Goal: Check status: Check status

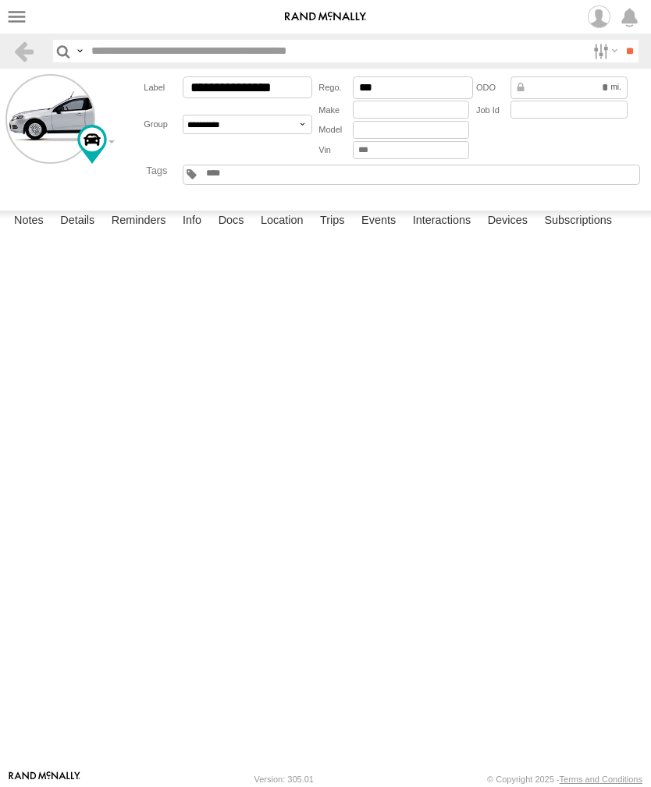
click at [0, 0] on label at bounding box center [0, 0] width 0 height 0
click at [20, 26] on label at bounding box center [16, 16] width 23 height 23
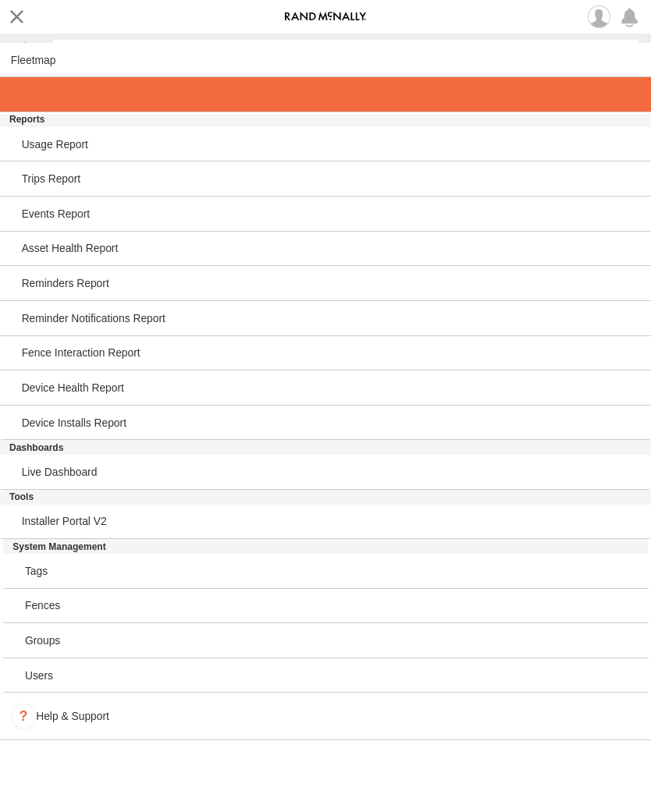
click at [36, 94] on span at bounding box center [27, 94] width 32 height 12
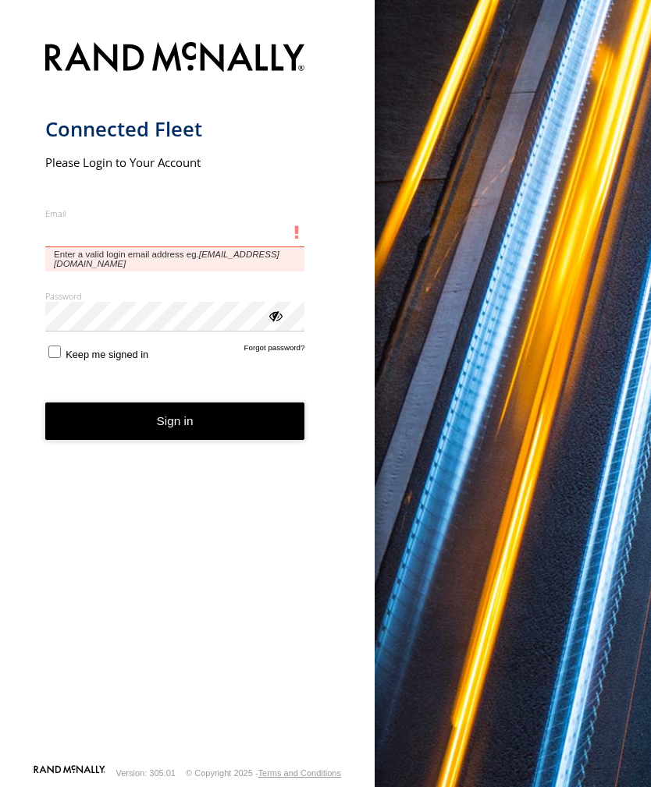
type input "**********"
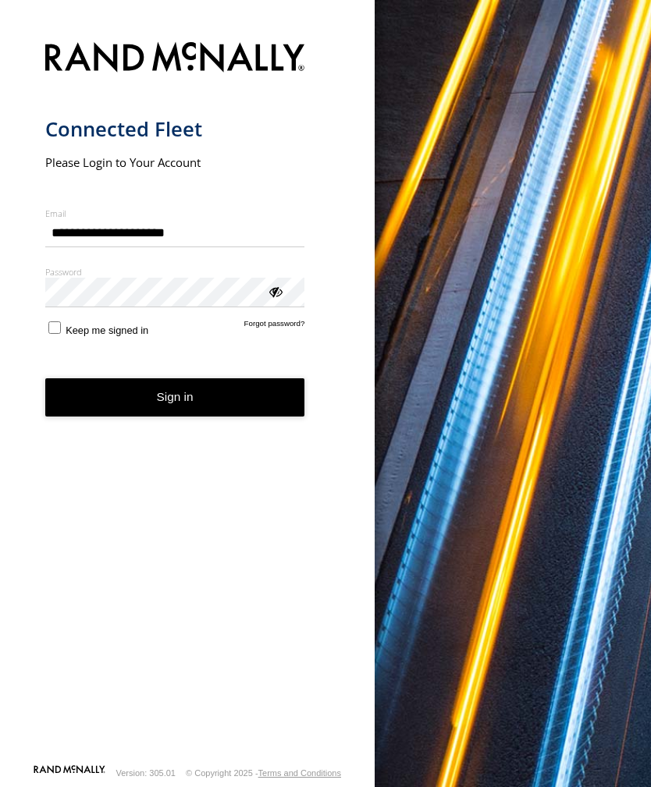
click at [175, 403] on button "Sign in" at bounding box center [175, 397] width 260 height 38
click at [188, 405] on button "Sign in" at bounding box center [175, 397] width 260 height 38
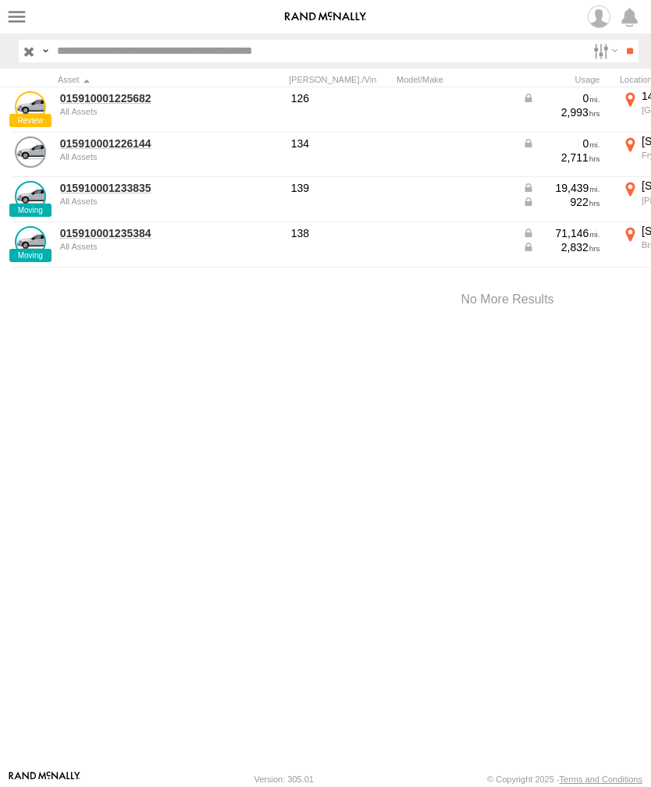
click at [98, 193] on link "015910001233835" at bounding box center [135, 188] width 151 height 14
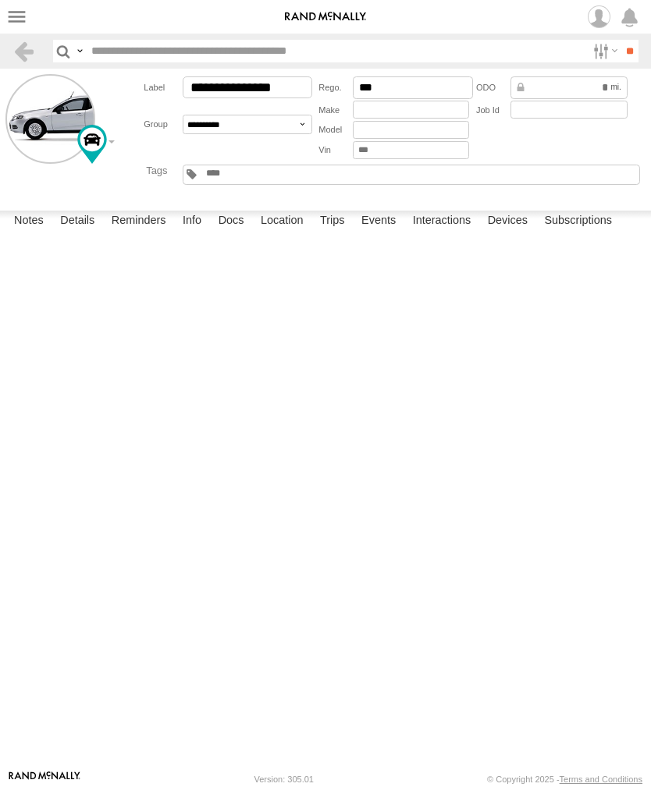
click at [384, 233] on label "Events" at bounding box center [378, 222] width 50 height 22
click at [11, 22] on label at bounding box center [16, 16] width 23 height 23
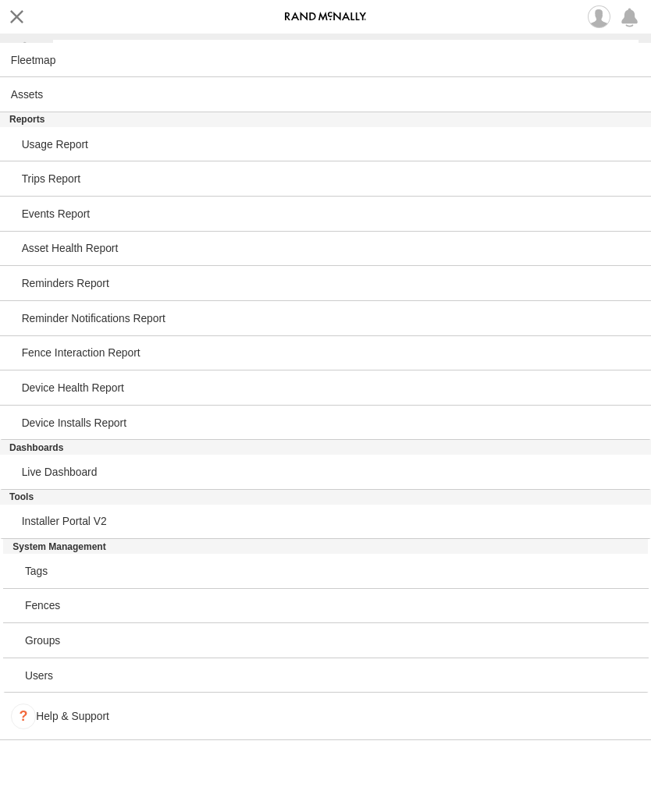
scroll to position [7516, 0]
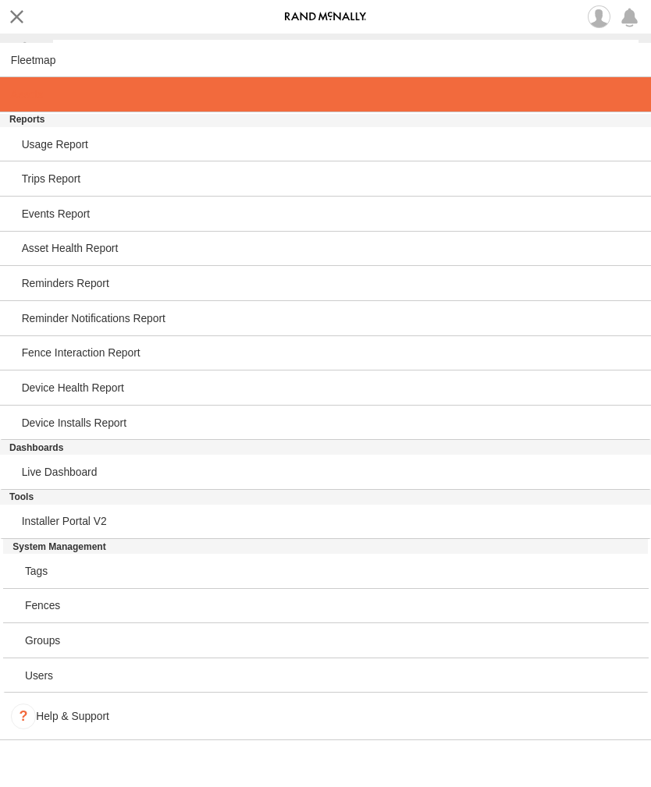
click at [22, 101] on span at bounding box center [27, 94] width 32 height 12
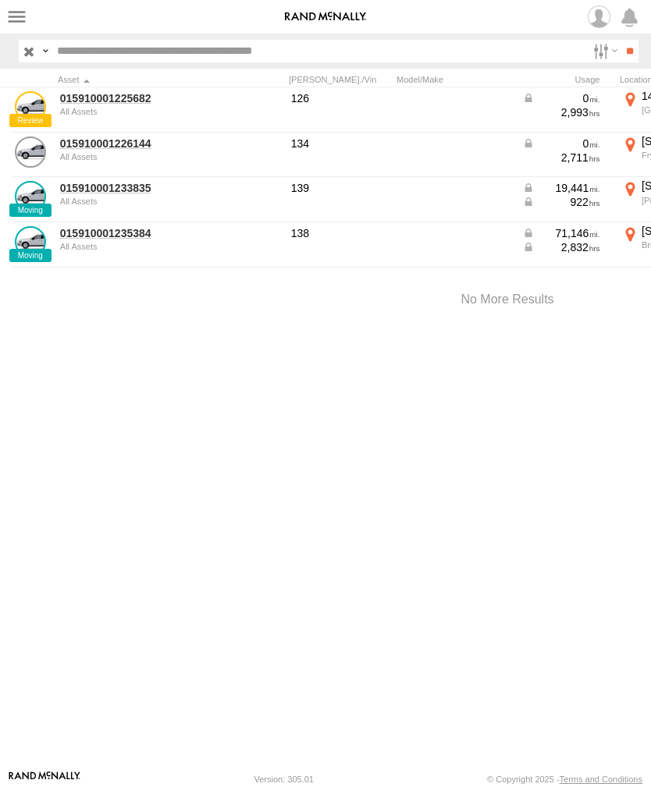
click at [103, 193] on link "015910001233835" at bounding box center [135, 188] width 151 height 14
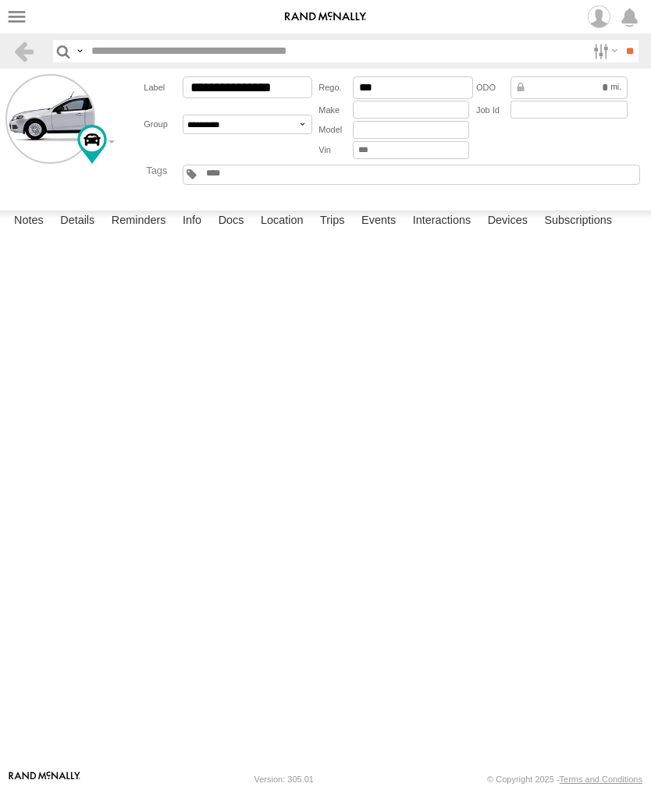
click at [384, 233] on label "Events" at bounding box center [378, 222] width 50 height 22
click at [11, 18] on label at bounding box center [16, 16] width 23 height 23
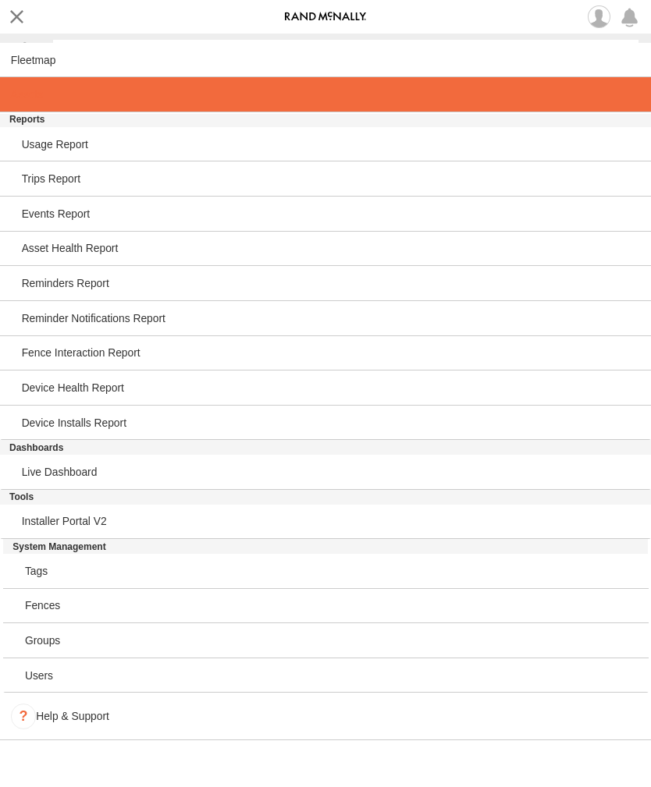
click at [20, 94] on span at bounding box center [27, 94] width 32 height 12
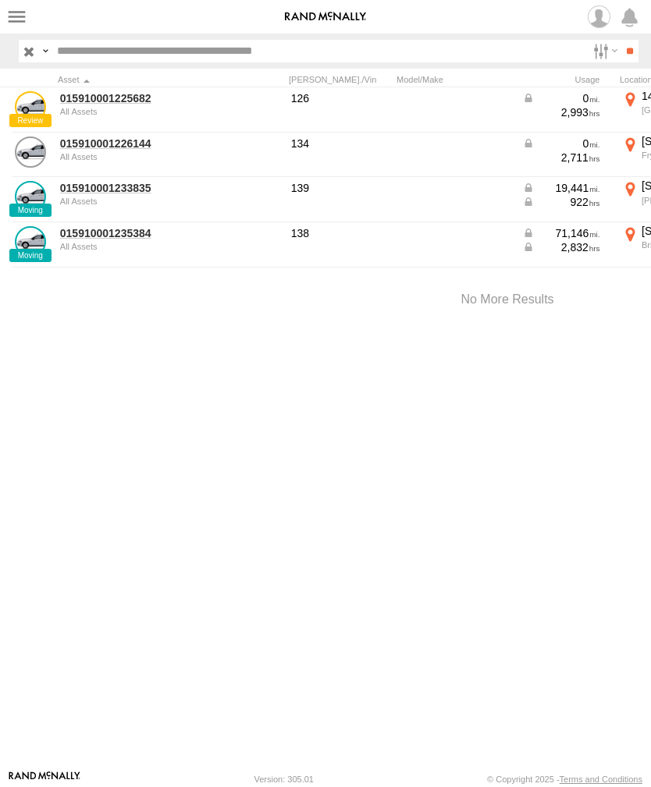
click at [103, 238] on link "015910001235384" at bounding box center [135, 233] width 151 height 14
